Goal: Task Accomplishment & Management: Use online tool/utility

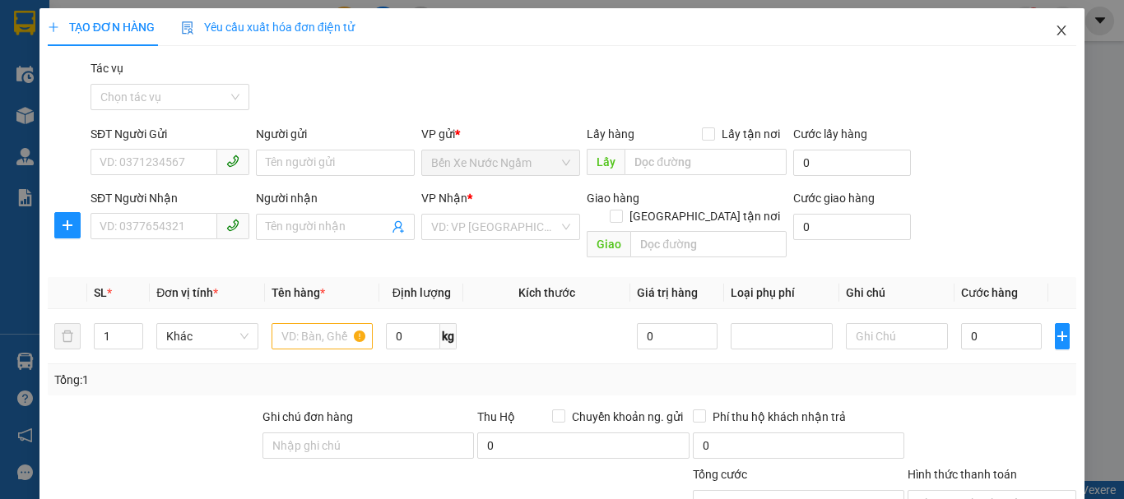
click at [1055, 34] on icon "close" at bounding box center [1061, 30] width 13 height 13
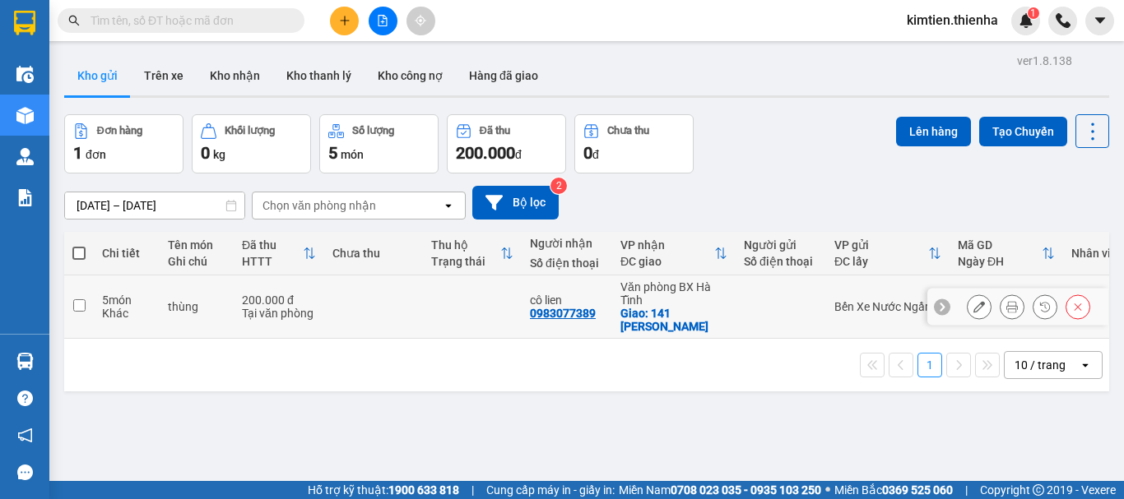
click at [322, 305] on td "200.000 đ Tại văn phòng" at bounding box center [279, 307] width 91 height 63
checkbox input "true"
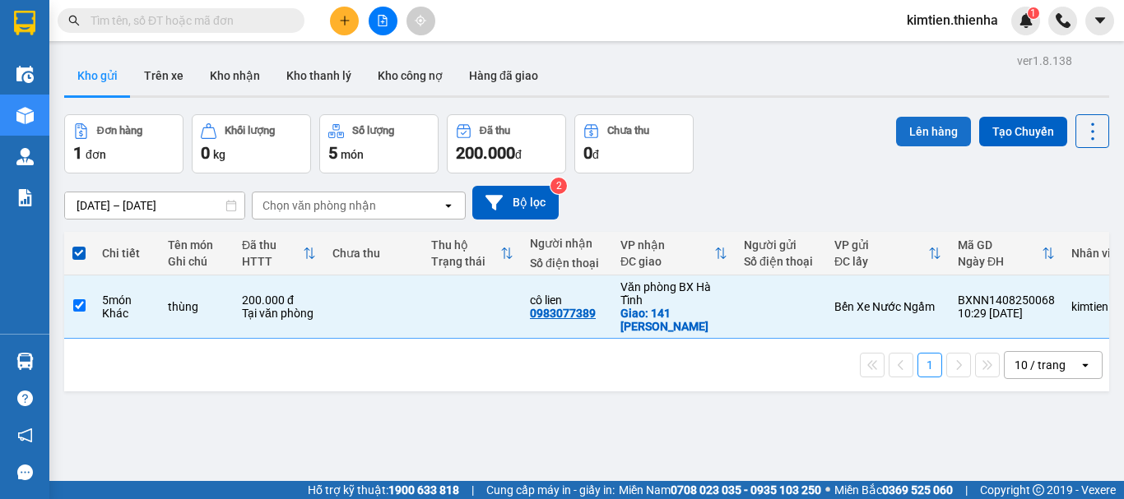
click at [906, 126] on button "Lên hàng" at bounding box center [933, 132] width 75 height 30
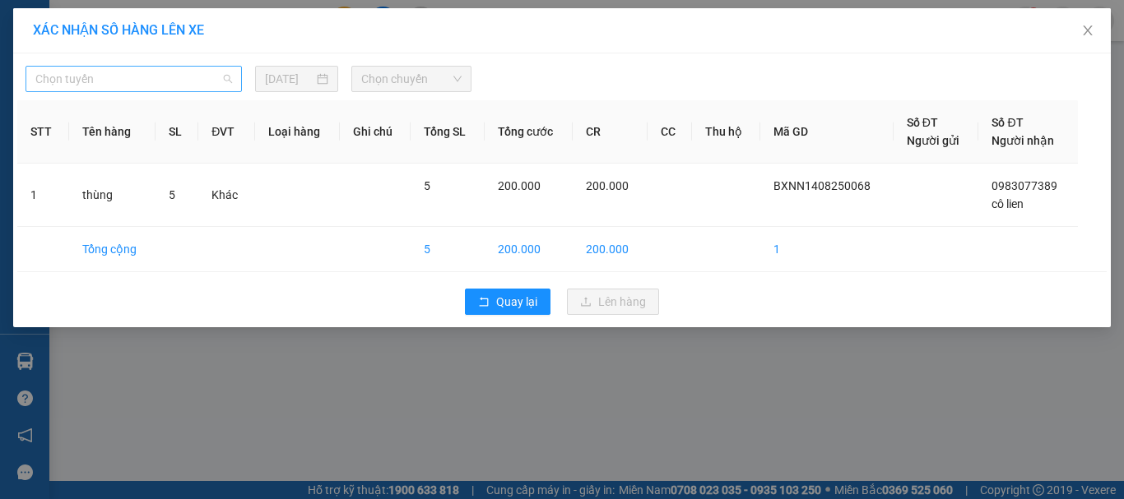
click at [153, 84] on span "Chọn tuyến" at bounding box center [133, 79] width 197 height 25
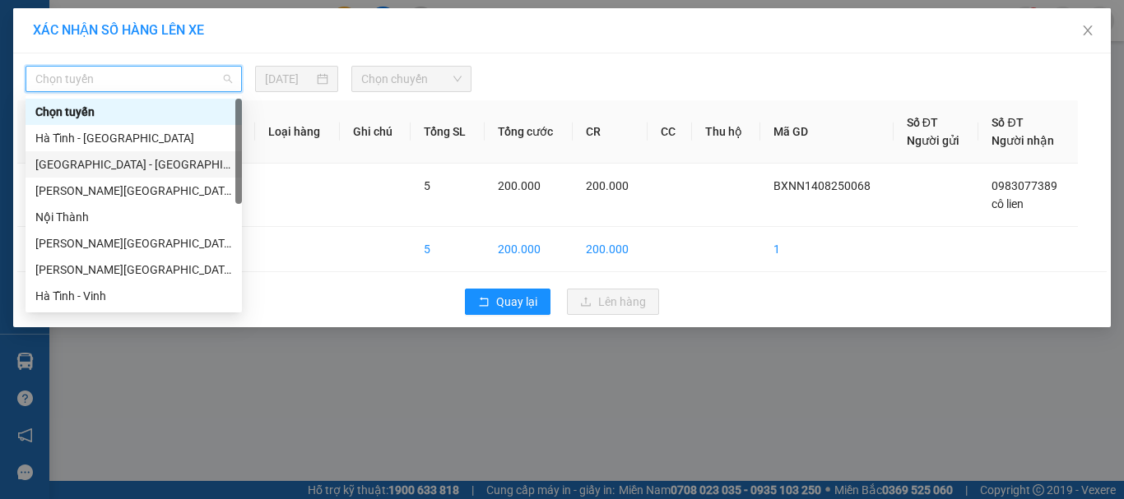
click at [62, 158] on div "[GEOGRAPHIC_DATA] - [GEOGRAPHIC_DATA]" at bounding box center [133, 165] width 197 height 18
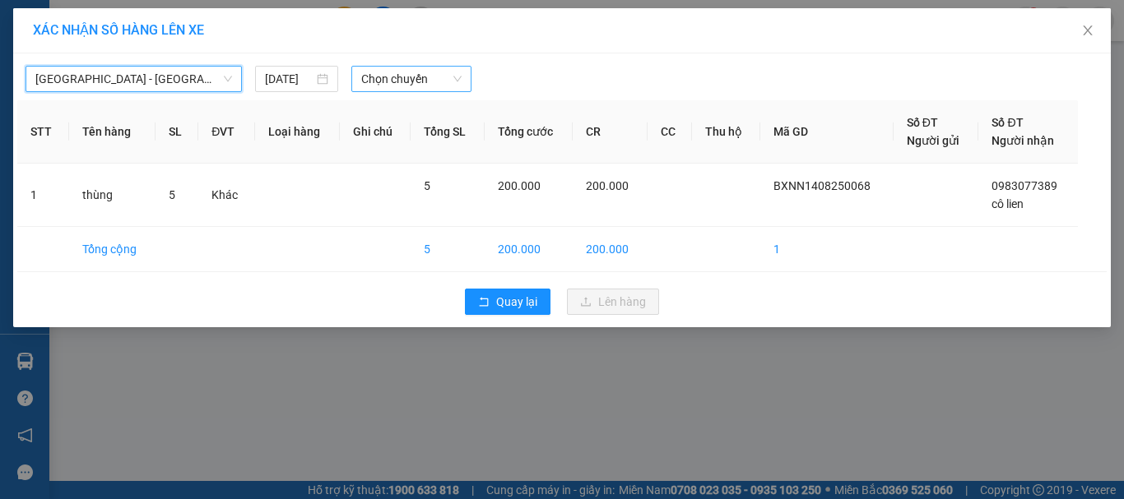
click at [408, 72] on span "Chọn chuyến" at bounding box center [411, 79] width 101 height 25
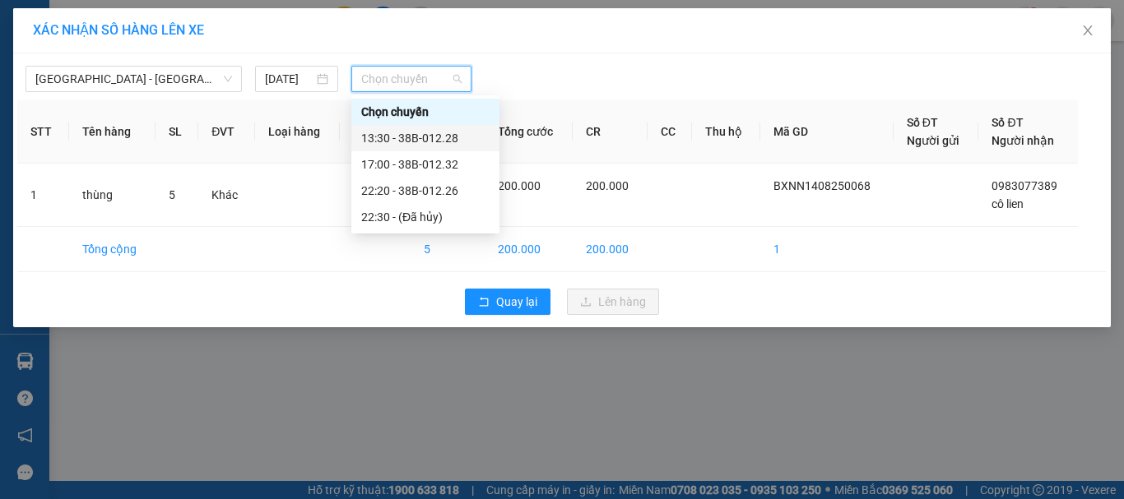
click at [409, 130] on div "13:30 - 38B-012.28" at bounding box center [425, 138] width 128 height 18
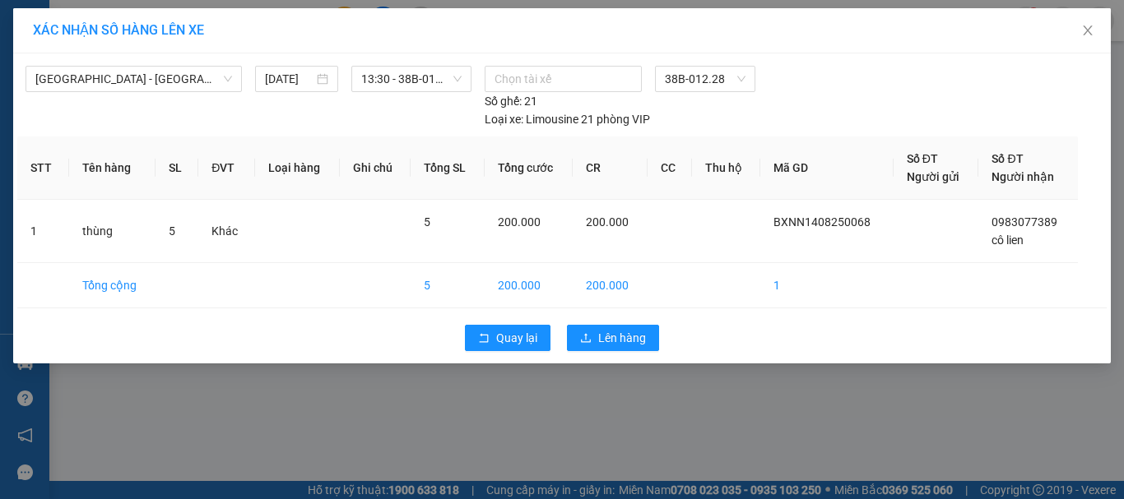
click at [587, 323] on div "Quay lại Lên hàng" at bounding box center [561, 338] width 1089 height 43
click at [592, 341] on button "Lên hàng" at bounding box center [613, 338] width 92 height 26
